Goal: Task Accomplishment & Management: Complete application form

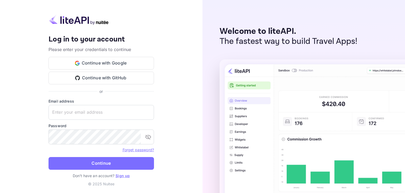
click at [124, 176] on link "Sign up" at bounding box center [123, 175] width 14 height 4
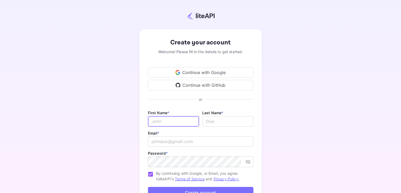
click at [163, 122] on input "Email *" at bounding box center [173, 121] width 51 height 11
type input "[PERSON_NAME]"
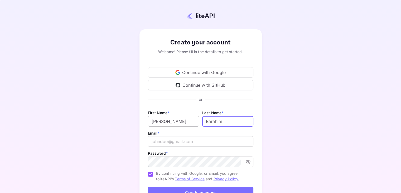
type input "Barahim"
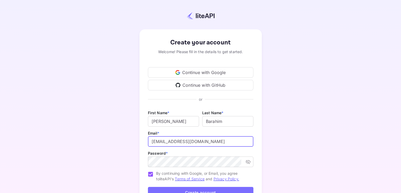
type input "[EMAIL_ADDRESS][DOMAIN_NAME]"
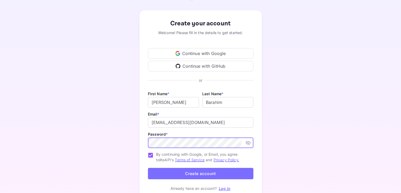
scroll to position [43, 0]
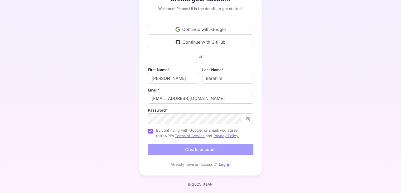
click at [200, 150] on button "Create account" at bounding box center [200, 148] width 105 height 11
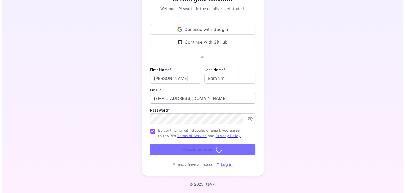
scroll to position [0, 0]
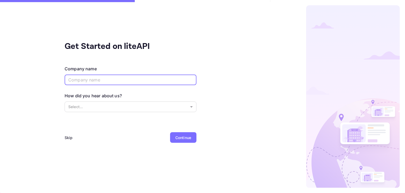
click at [111, 82] on input "text" at bounding box center [131, 79] width 132 height 11
type input "Within Earth"
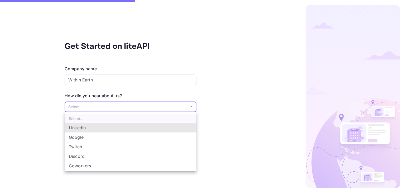
click at [98, 106] on body "Get Started on liteAPI Company name Within Earth ​ How did you hear about us? S…" at bounding box center [202, 96] width 405 height 193
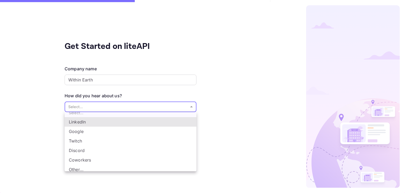
scroll to position [8, 0]
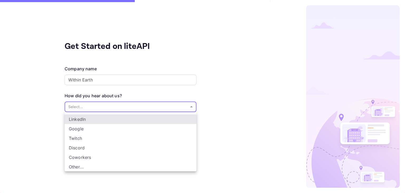
click at [88, 157] on li "Coworkers" at bounding box center [131, 156] width 132 height 9
type input "Coworkers"
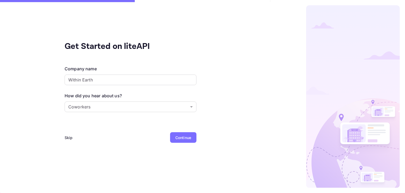
click at [183, 136] on div "Continue" at bounding box center [183, 138] width 16 height 6
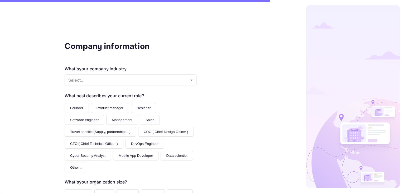
click at [87, 82] on body "Company information What's your company industry Select... ​ What best describe…" at bounding box center [202, 96] width 405 height 193
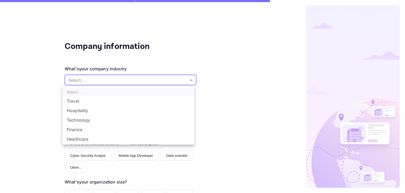
click at [81, 99] on li "Travel" at bounding box center [129, 100] width 132 height 9
type input "Travel"
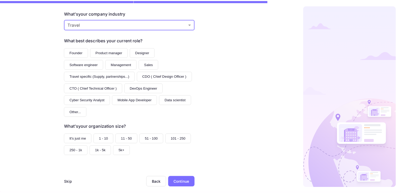
scroll to position [64, 0]
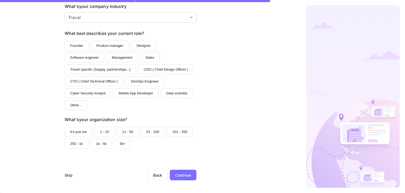
click at [71, 145] on button "250 - 1k" at bounding box center [77, 143] width 24 height 10
click at [178, 173] on div "Continue" at bounding box center [183, 175] width 16 height 6
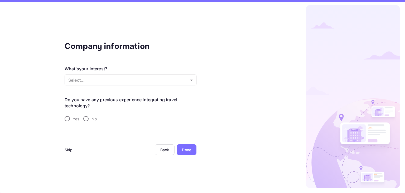
click at [82, 80] on body "Company information What's your interest? Select... ​ Do you have any previous …" at bounding box center [202, 96] width 405 height 193
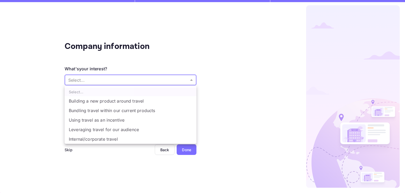
click at [84, 110] on li "Bundling travel within our current products" at bounding box center [131, 109] width 132 height 9
type input "Bundling travel within our current products"
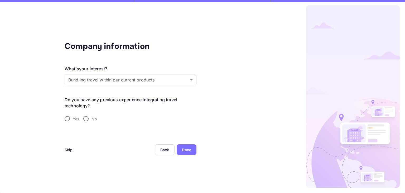
click at [71, 148] on div "Skip" at bounding box center [69, 150] width 8 height 6
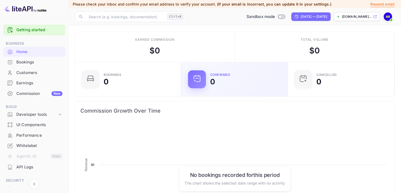
scroll to position [82, 99]
